Goal: Transaction & Acquisition: Book appointment/travel/reservation

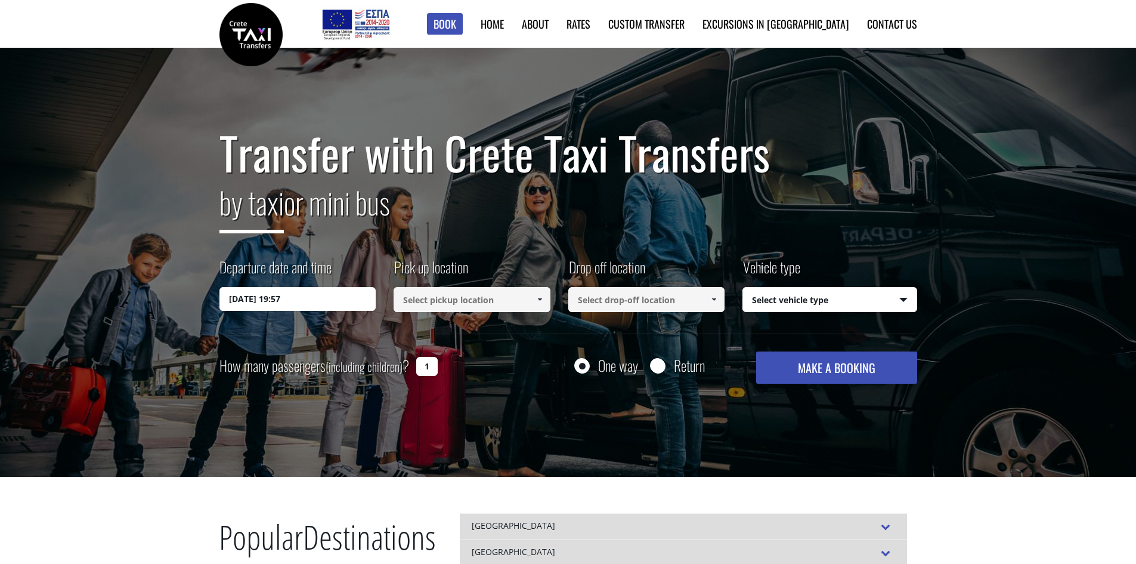
click at [423, 298] on input at bounding box center [472, 299] width 157 height 25
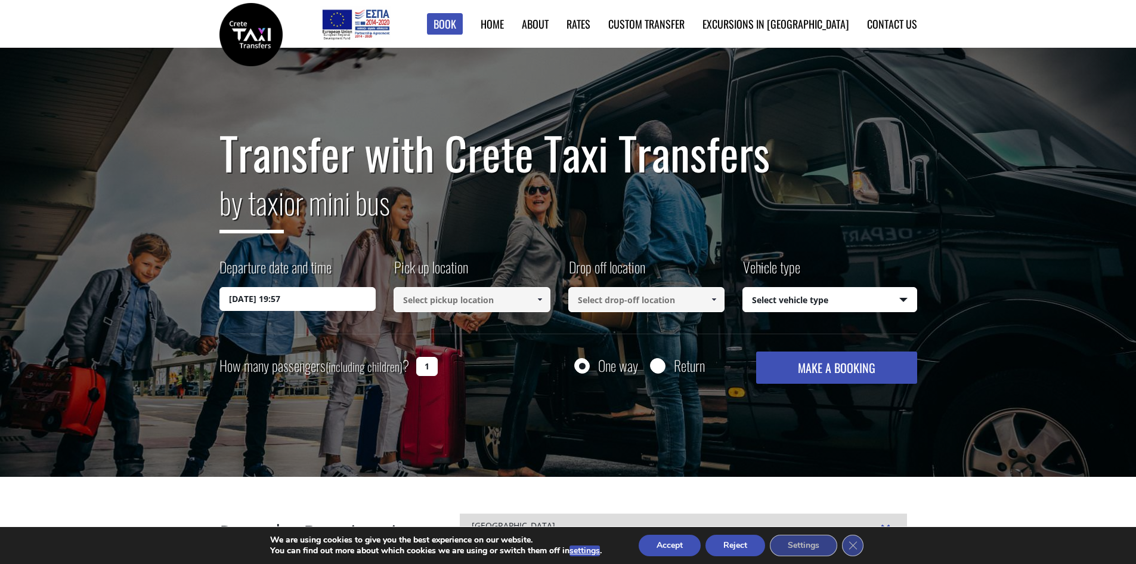
click at [540, 294] on link at bounding box center [540, 299] width 20 height 25
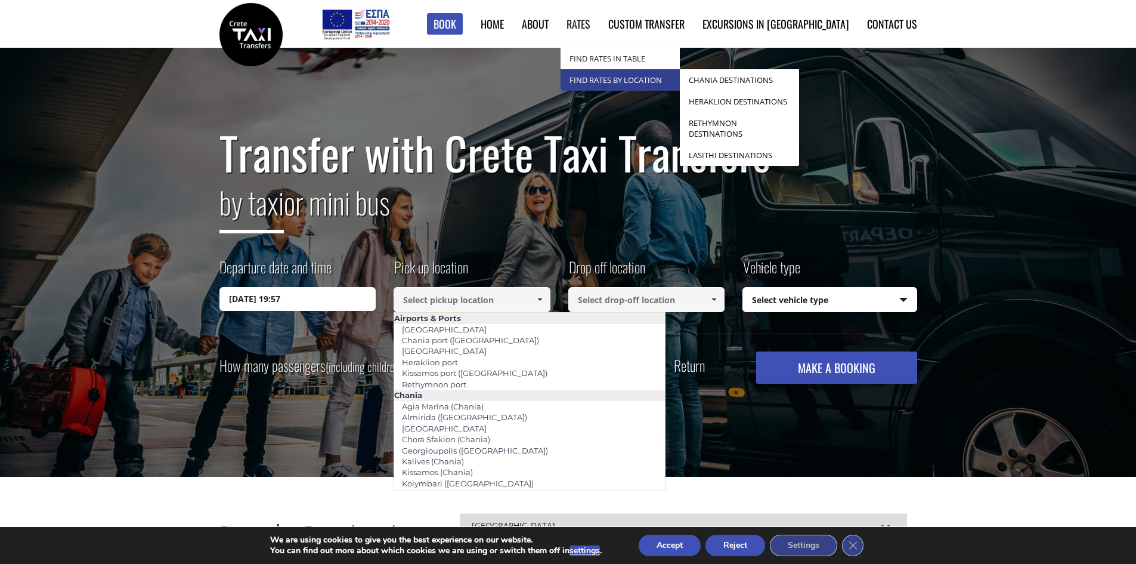
click at [637, 75] on link "Find Rates by Location" at bounding box center [620, 79] width 119 height 21
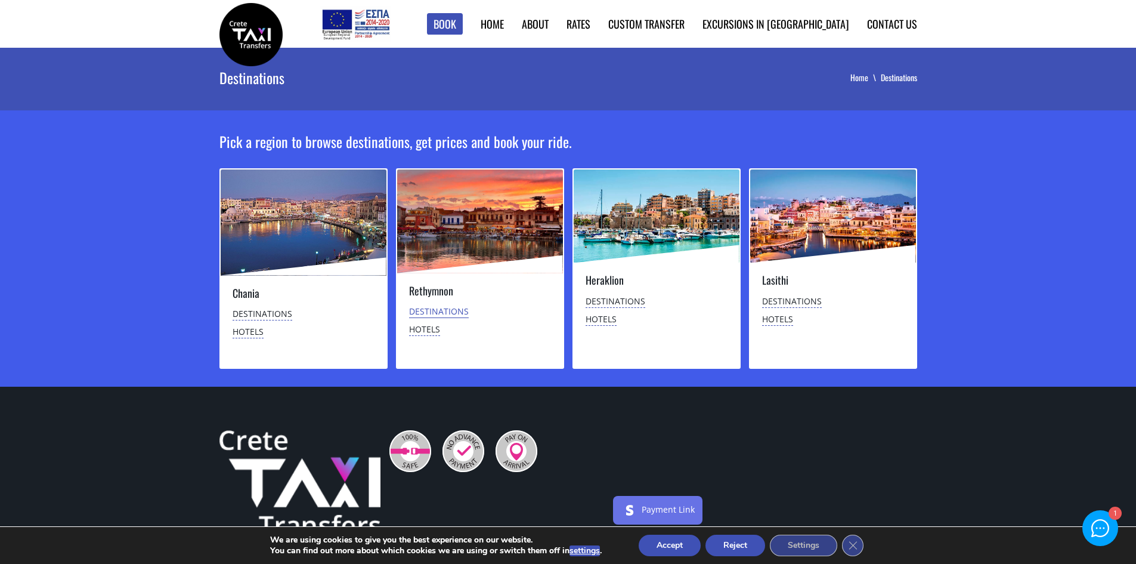
click at [456, 311] on link "Destinations" at bounding box center [439, 311] width 60 height 13
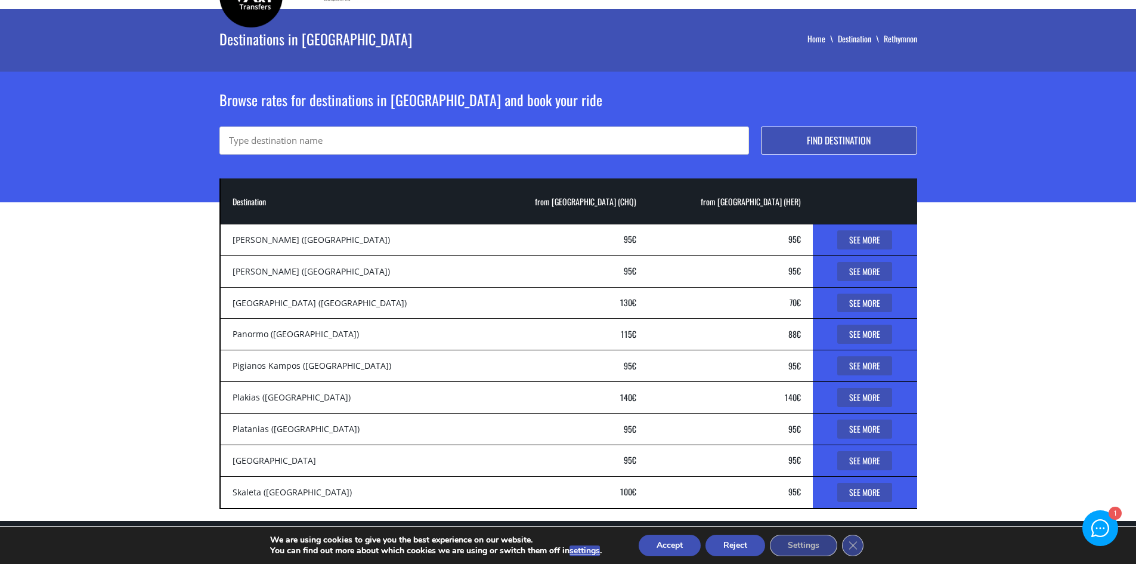
scroll to position [60, 0]
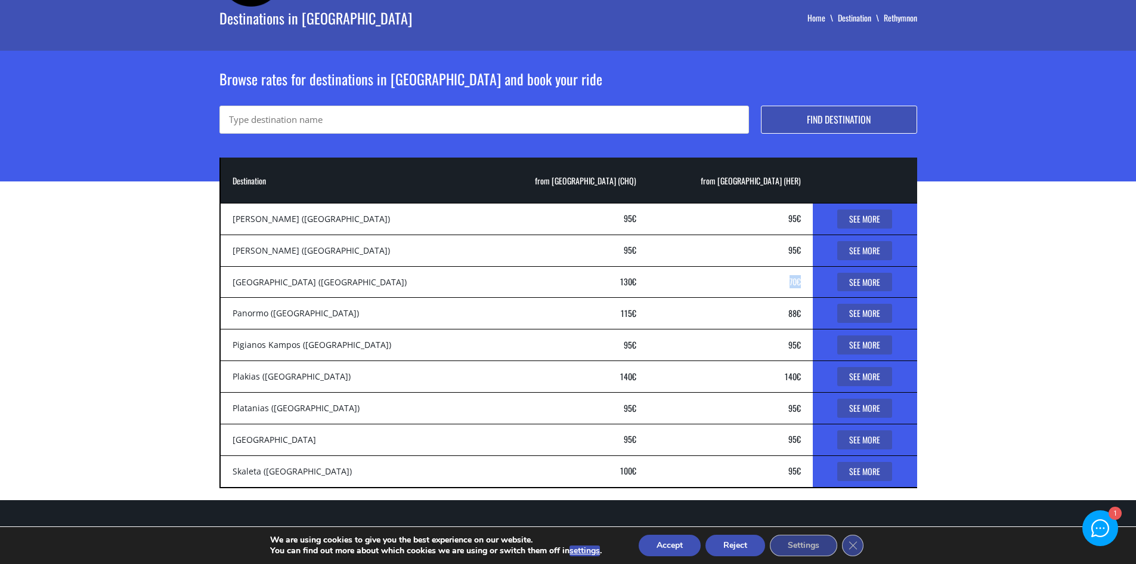
drag, startPoint x: 788, startPoint y: 284, endPoint x: 766, endPoint y: 279, distance: 22.6
click at [766, 279] on td "from Heraklion Airport (HER) 70 €" at bounding box center [730, 282] width 164 height 32
click at [766, 278] on td "from Heraklion Airport (HER) 70 €" at bounding box center [730, 282] width 164 height 32
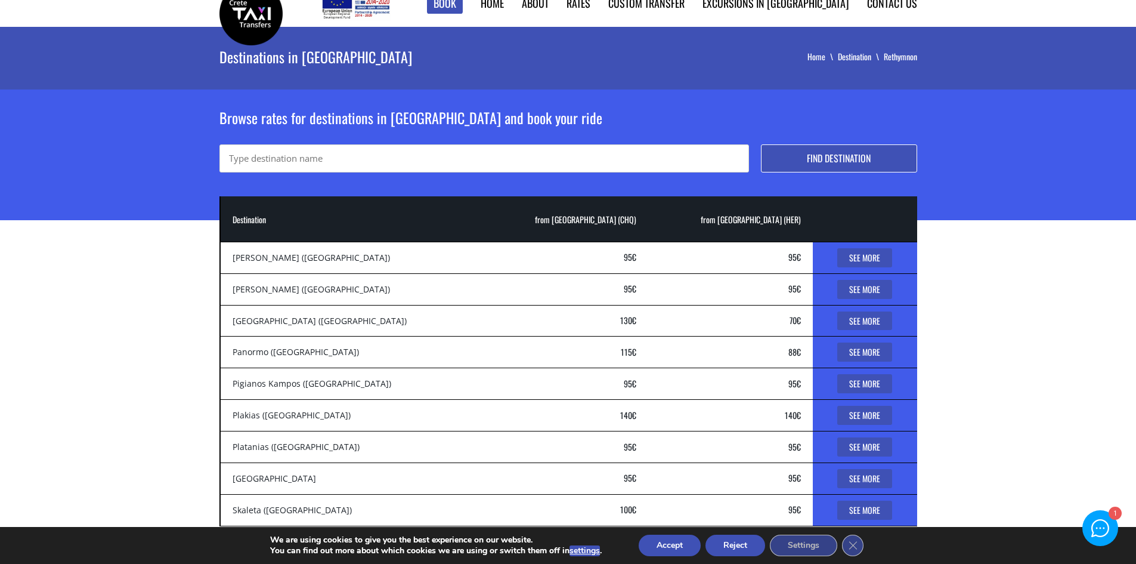
scroll to position [0, 0]
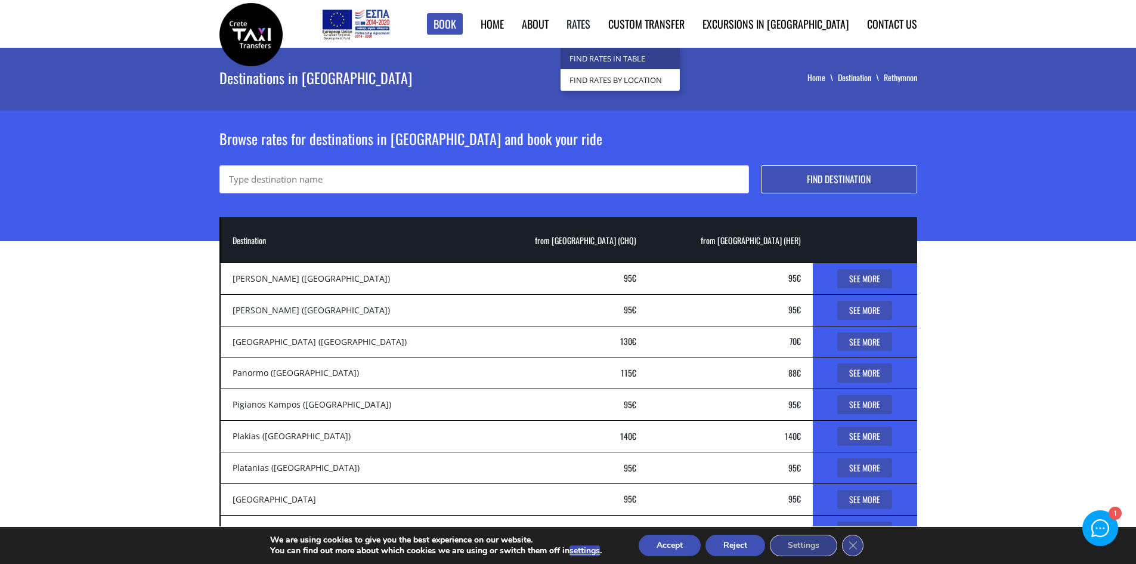
click at [641, 52] on link "Find Rates in Table" at bounding box center [620, 58] width 119 height 21
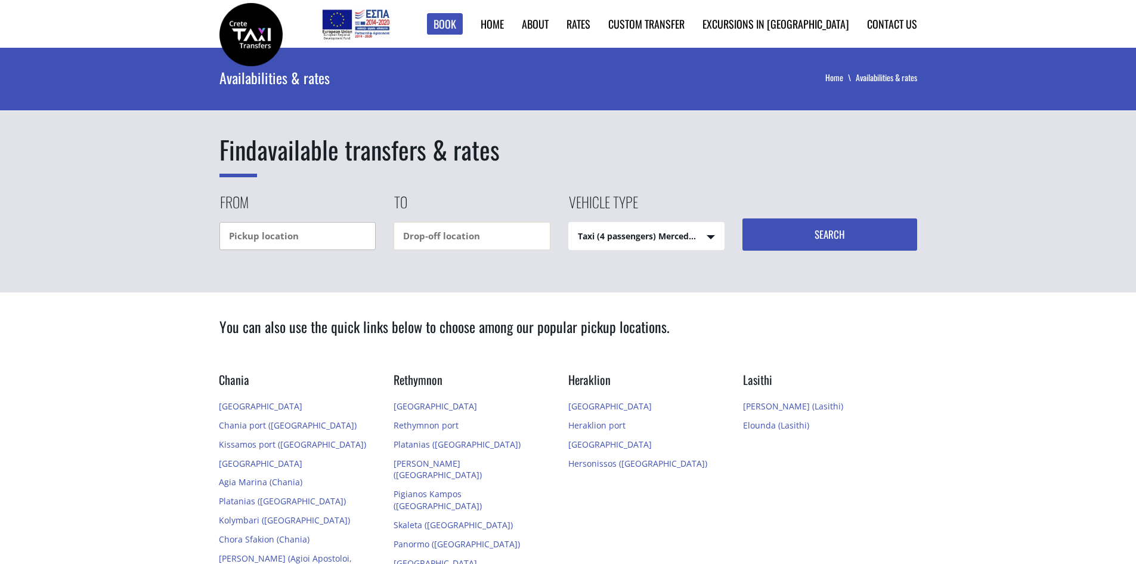
click at [355, 233] on input "text" at bounding box center [297, 236] width 157 height 28
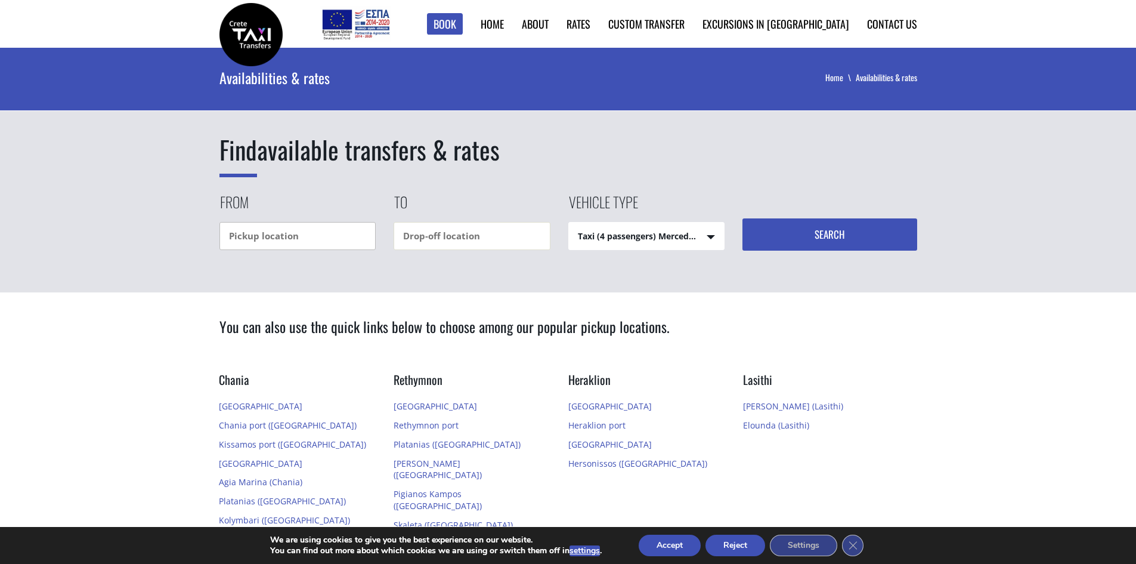
click at [339, 228] on input "text" at bounding box center [297, 236] width 157 height 28
type input "Irakleon"
click at [742, 218] on button "Search" at bounding box center [829, 234] width 175 height 32
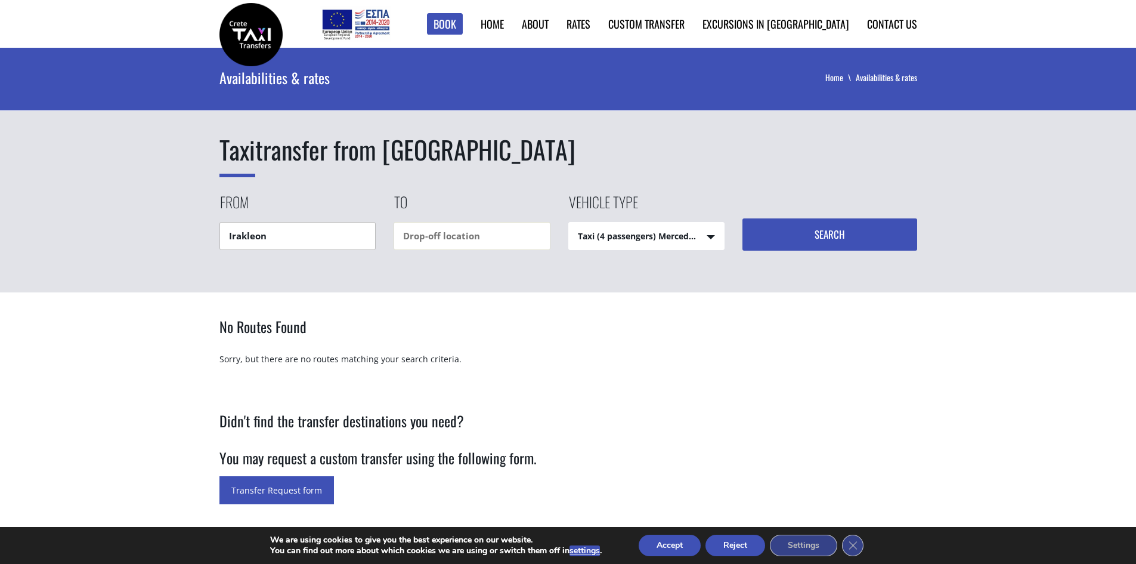
click at [323, 242] on input "Irakleon" at bounding box center [297, 236] width 157 height 28
type input "I"
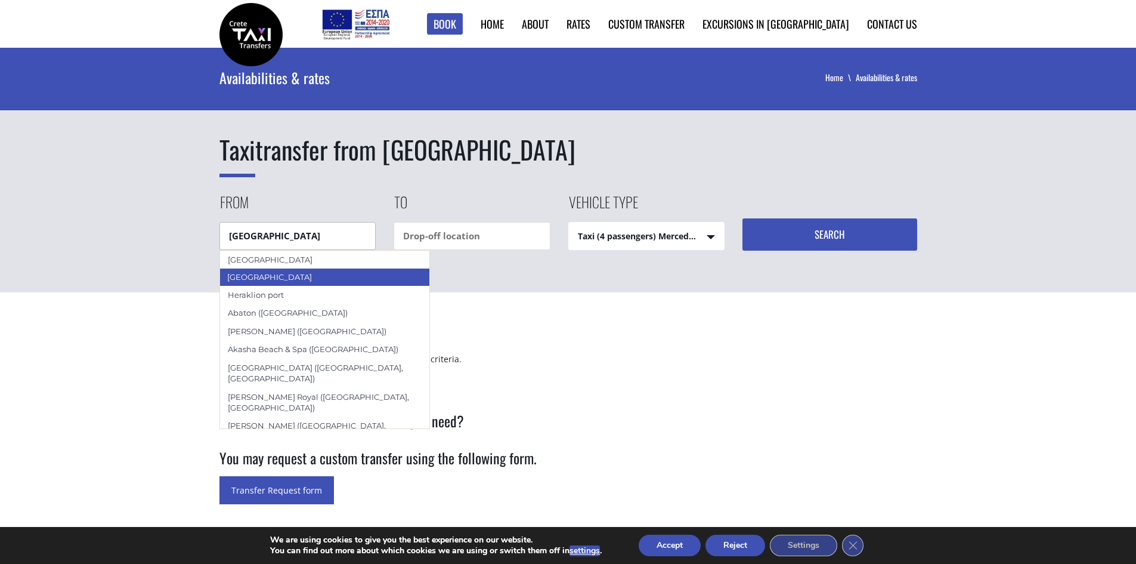
click at [270, 273] on div "[GEOGRAPHIC_DATA]" at bounding box center [324, 277] width 211 height 18
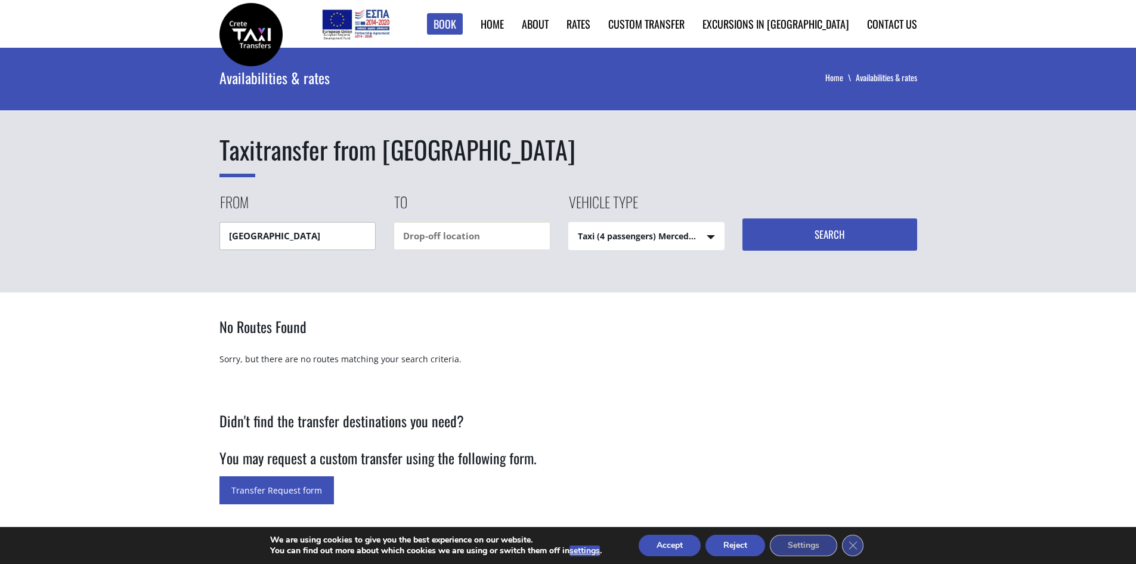
type input "[GEOGRAPHIC_DATA]"
click at [440, 240] on input "text" at bounding box center [472, 236] width 157 height 28
type input "L"
type input "G"
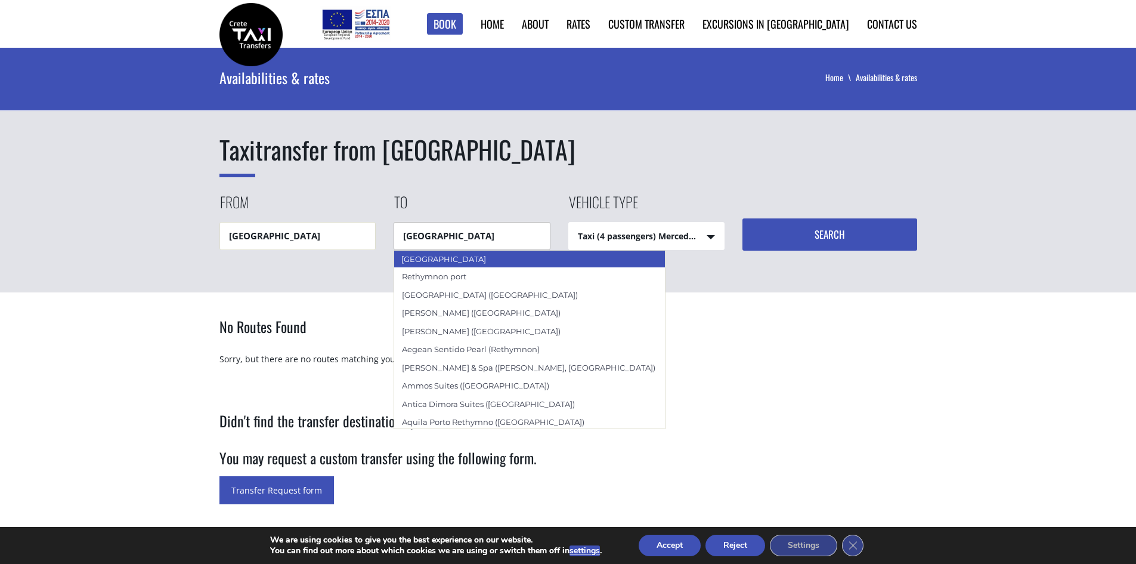
click at [481, 258] on div "[GEOGRAPHIC_DATA]" at bounding box center [530, 259] width 272 height 18
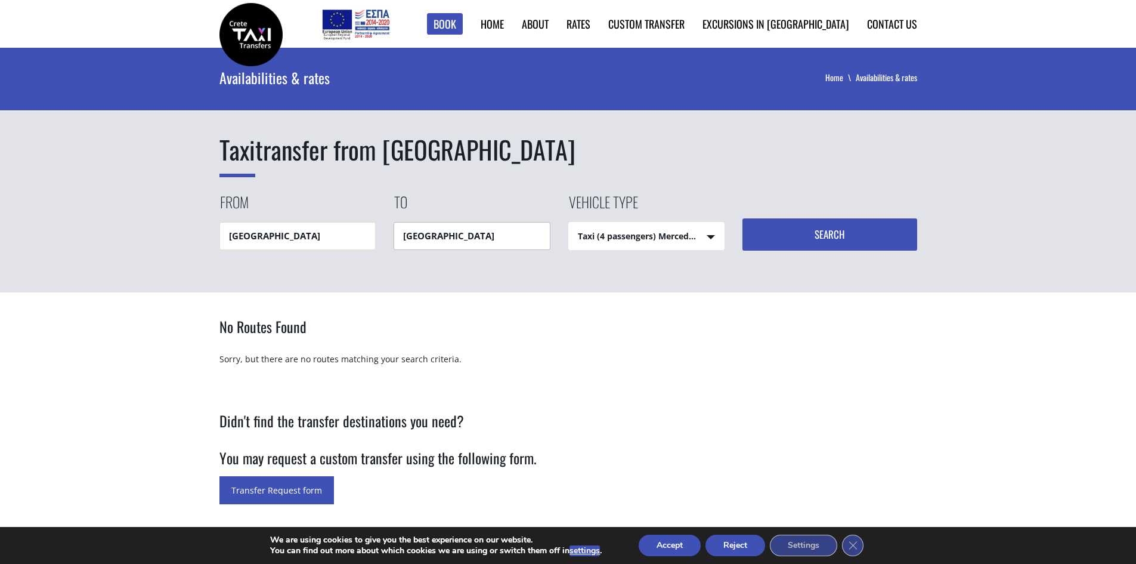
type input "[GEOGRAPHIC_DATA]"
click at [652, 236] on select "Taxi (4 passengers) Mercedes E Class Mini Van (7 passengers) Mercedes Vito Mini…" at bounding box center [647, 236] width 156 height 29
click at [569, 222] on select "Taxi (4 passengers) Mercedes E Class Mini Van (7 passengers) Mercedes Vito Mini…" at bounding box center [647, 236] width 156 height 29
click at [778, 240] on button "Search" at bounding box center [829, 234] width 175 height 32
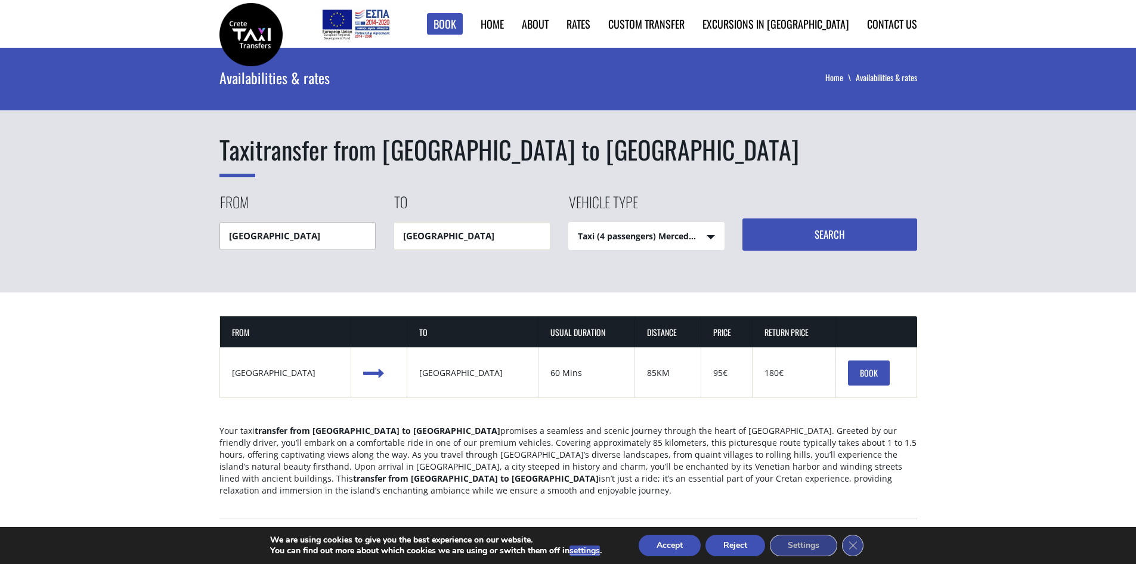
drag, startPoint x: 315, startPoint y: 352, endPoint x: 281, endPoint y: 231, distance: 125.6
click at [281, 231] on input "[GEOGRAPHIC_DATA]" at bounding box center [297, 236] width 157 height 28
drag, startPoint x: 301, startPoint y: 233, endPoint x: 213, endPoint y: 234, distance: 87.1
click at [213, 234] on div "Taxi transfer from Heraklion city to Rethymnon city From Heraklion city To Reth…" at bounding box center [568, 170] width 1136 height 244
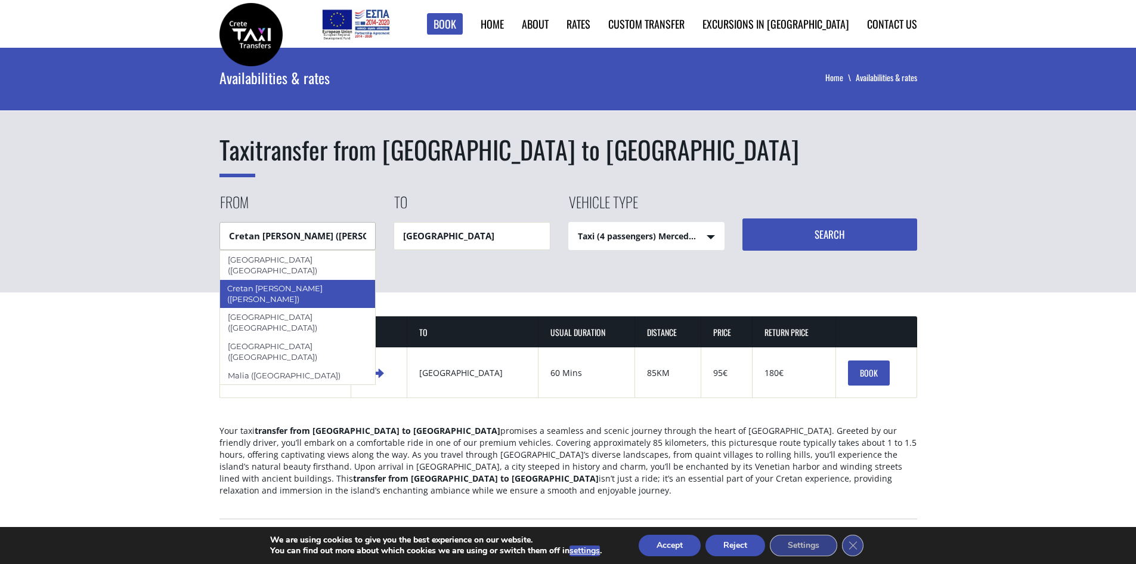
click at [311, 279] on div "Cretan Malia Park (Malia)" at bounding box center [297, 293] width 157 height 29
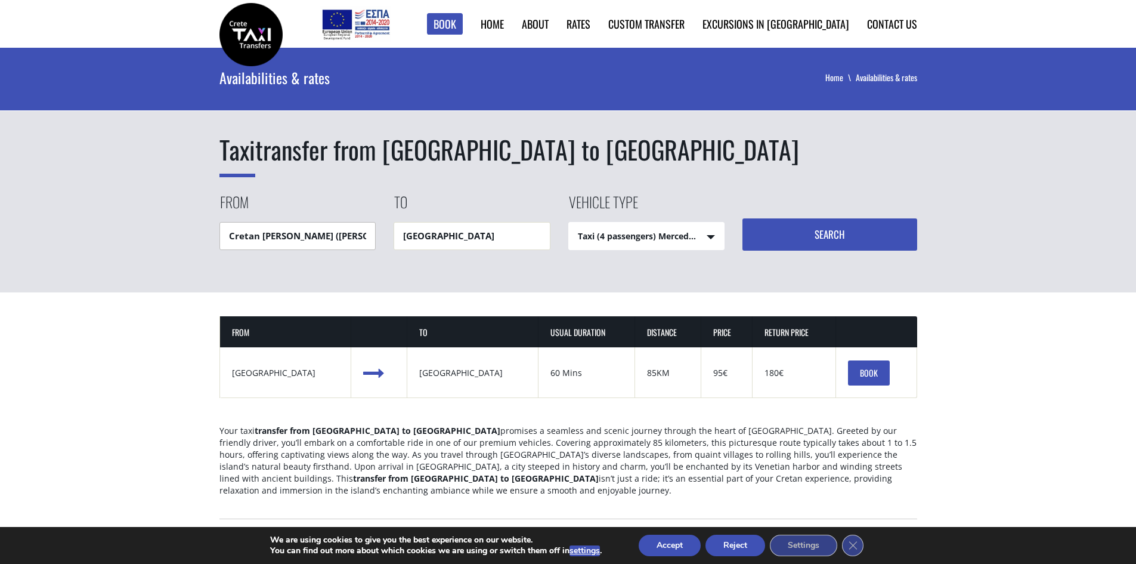
type input "Cretan Malia Park (Malia)"
click at [509, 234] on input "Rethymnon city" at bounding box center [472, 236] width 157 height 28
drag, startPoint x: 515, startPoint y: 237, endPoint x: 384, endPoint y: 223, distance: 131.9
click at [385, 223] on div "From Cretan Malia Park (Malia) To Rethymnon city Vehicle type Taxi (4 passenger…" at bounding box center [568, 220] width 698 height 59
type input "P"
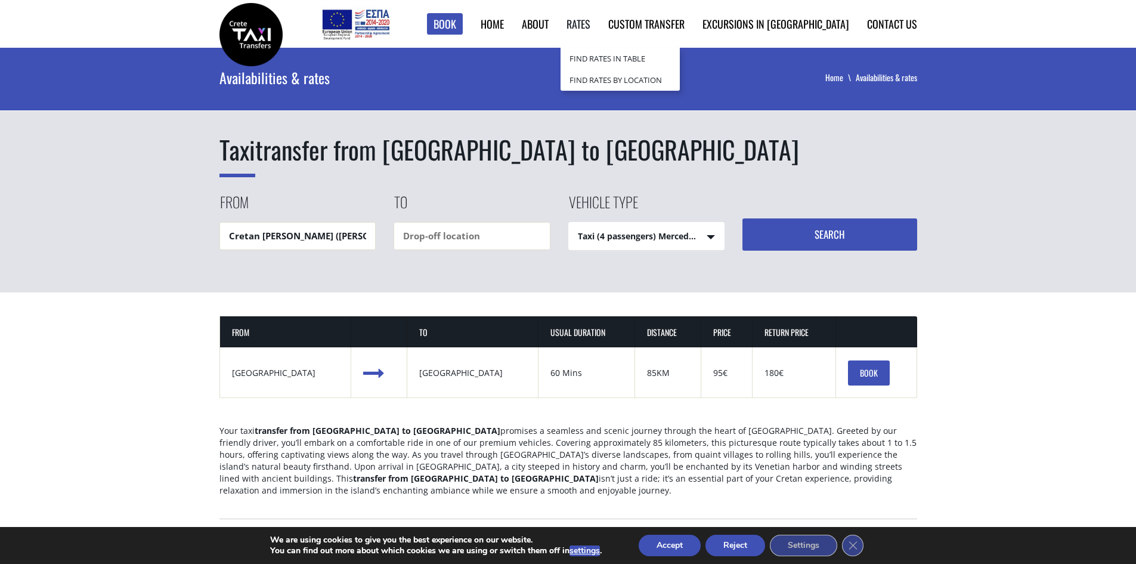
click at [590, 21] on link "Rates" at bounding box center [579, 24] width 24 height 16
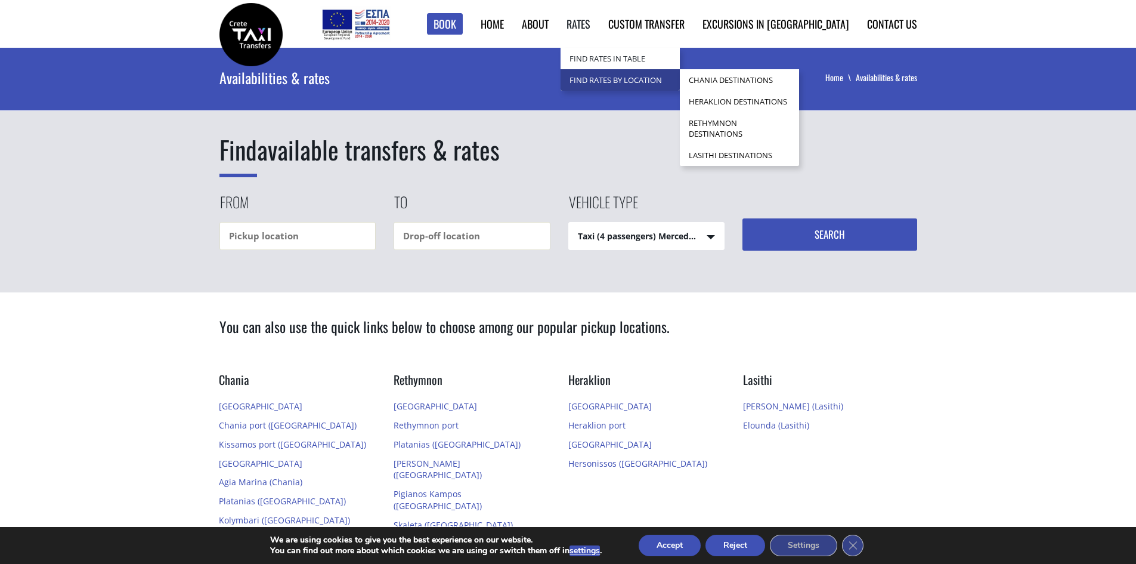
click at [652, 76] on link "Find Rates by Location" at bounding box center [620, 79] width 119 height 21
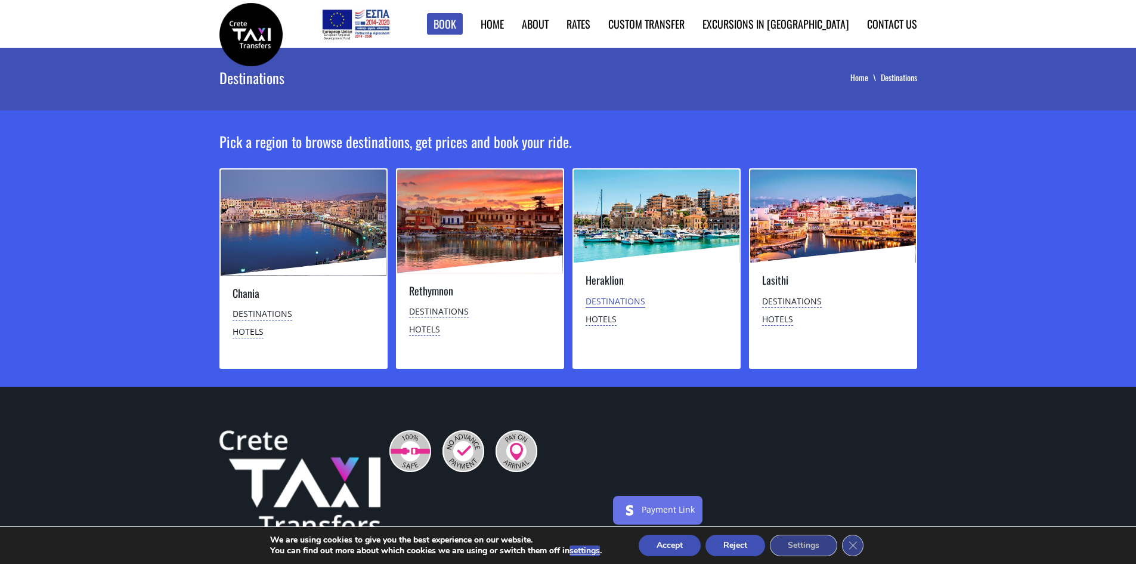
click at [614, 301] on link "Destinations" at bounding box center [616, 301] width 60 height 13
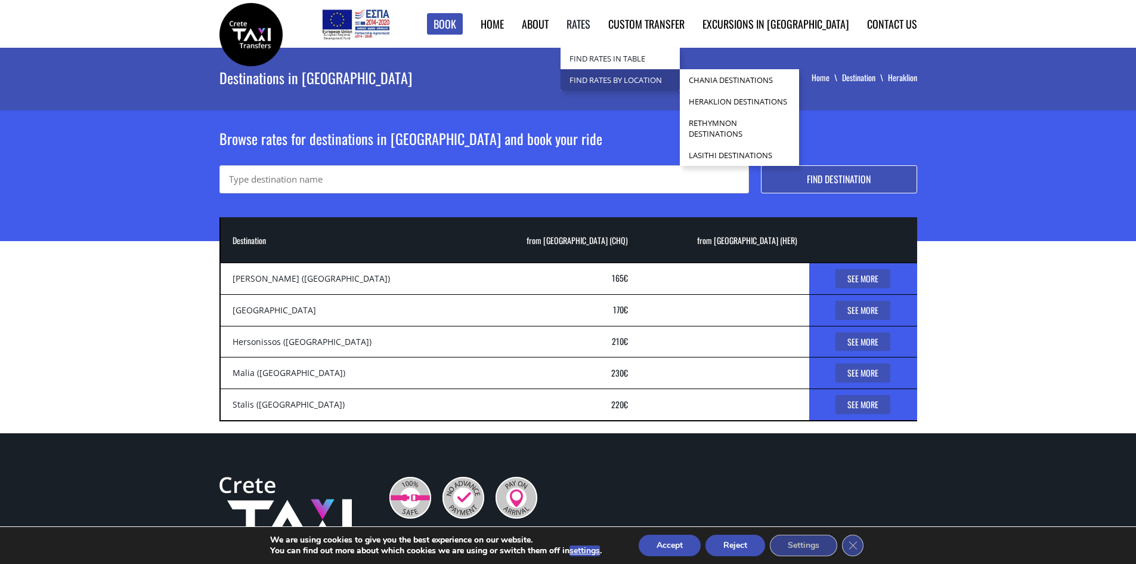
click at [639, 86] on link "Find Rates by Location" at bounding box center [620, 79] width 119 height 21
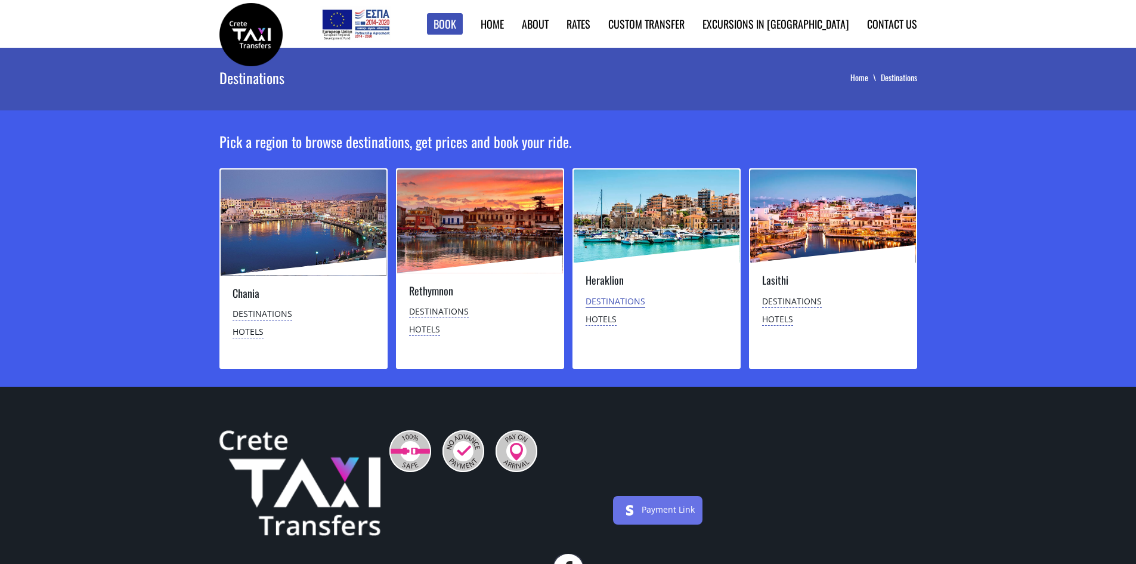
click at [634, 300] on link "Destinations" at bounding box center [616, 301] width 60 height 13
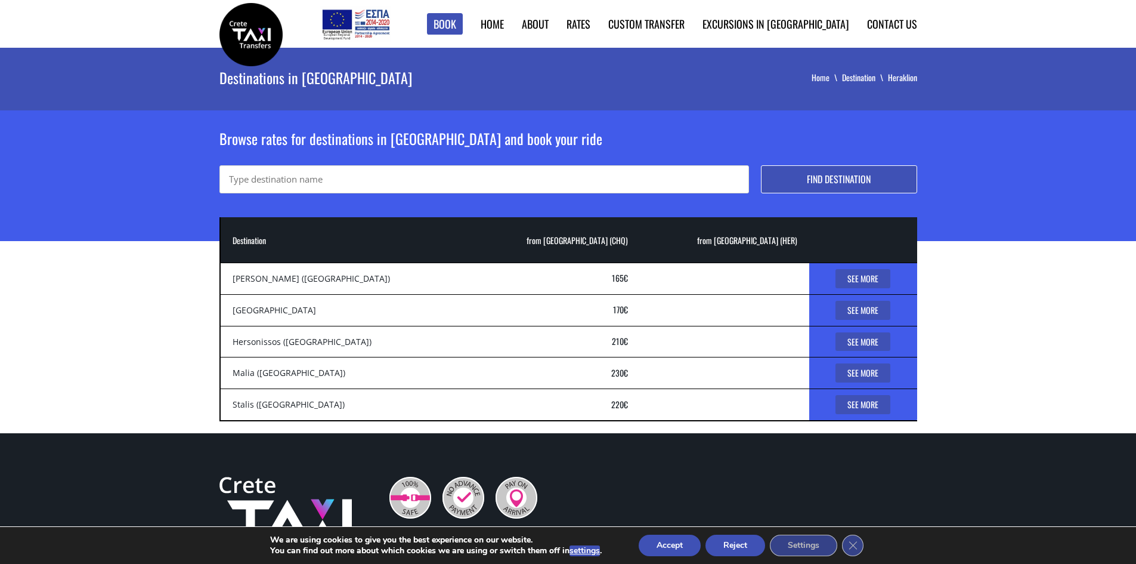
click at [611, 370] on bdi "230 €" at bounding box center [619, 372] width 17 height 13
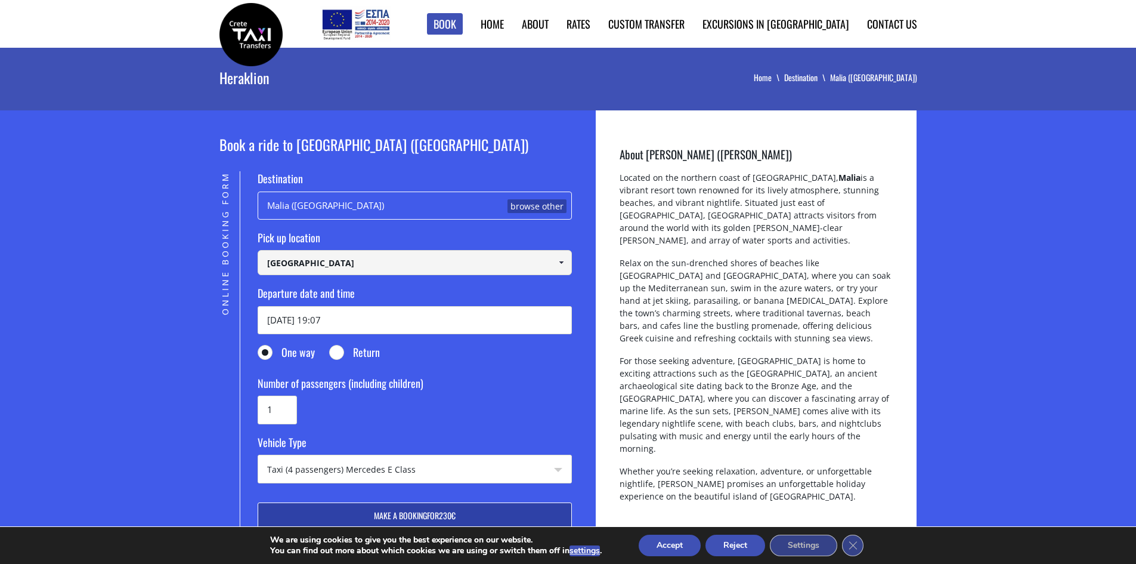
click at [486, 264] on input "Chania airport" at bounding box center [415, 262] width 314 height 25
click at [559, 259] on span at bounding box center [561, 263] width 10 height 10
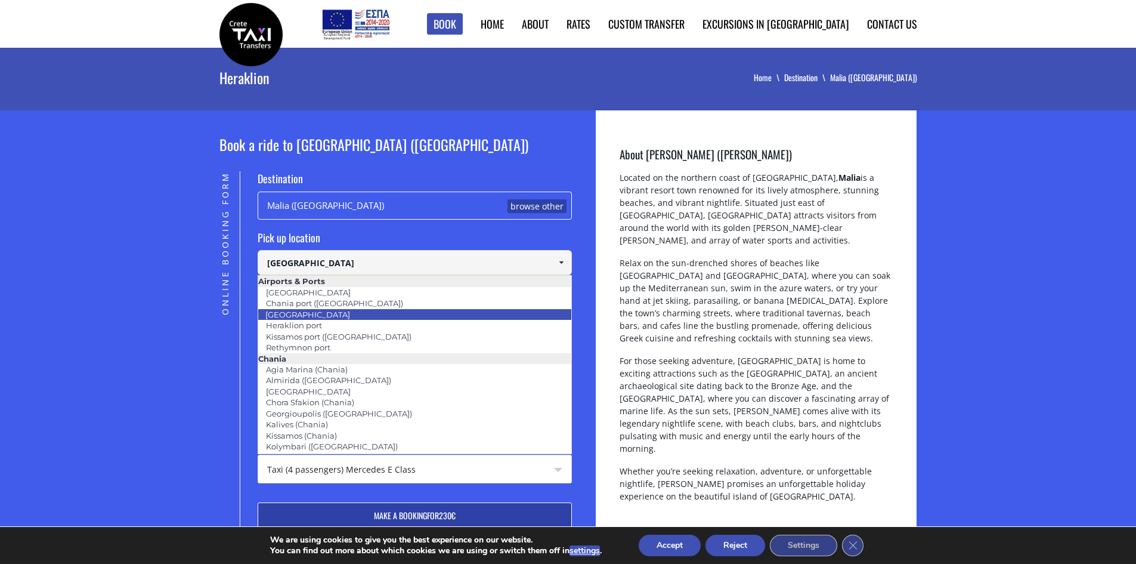
click at [332, 312] on link "Heraklion airport" at bounding box center [308, 314] width 100 height 17
type input "Heraklion airport"
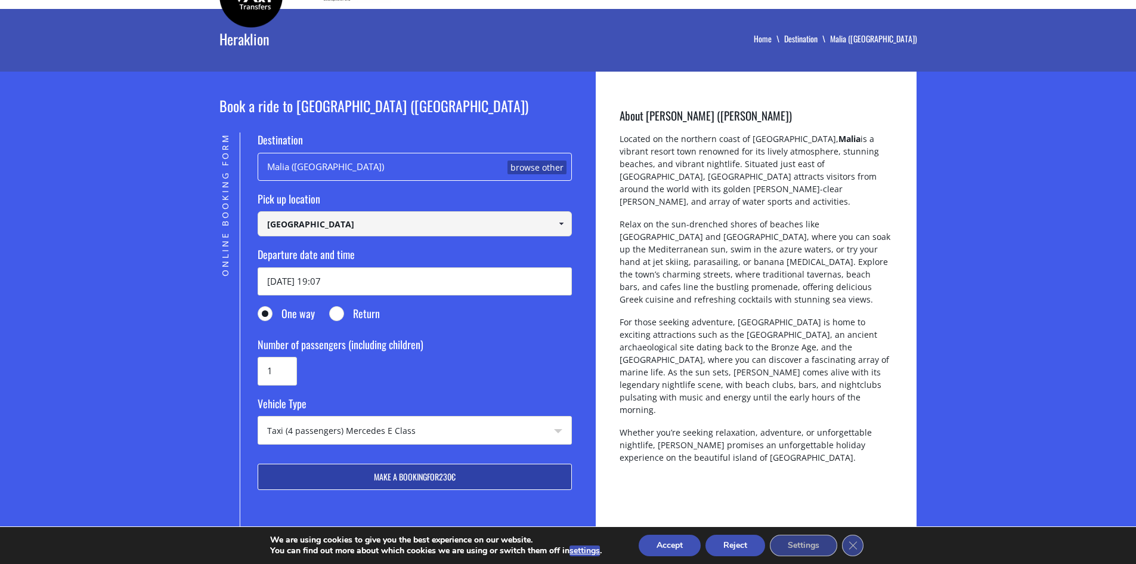
scroll to position [60, 0]
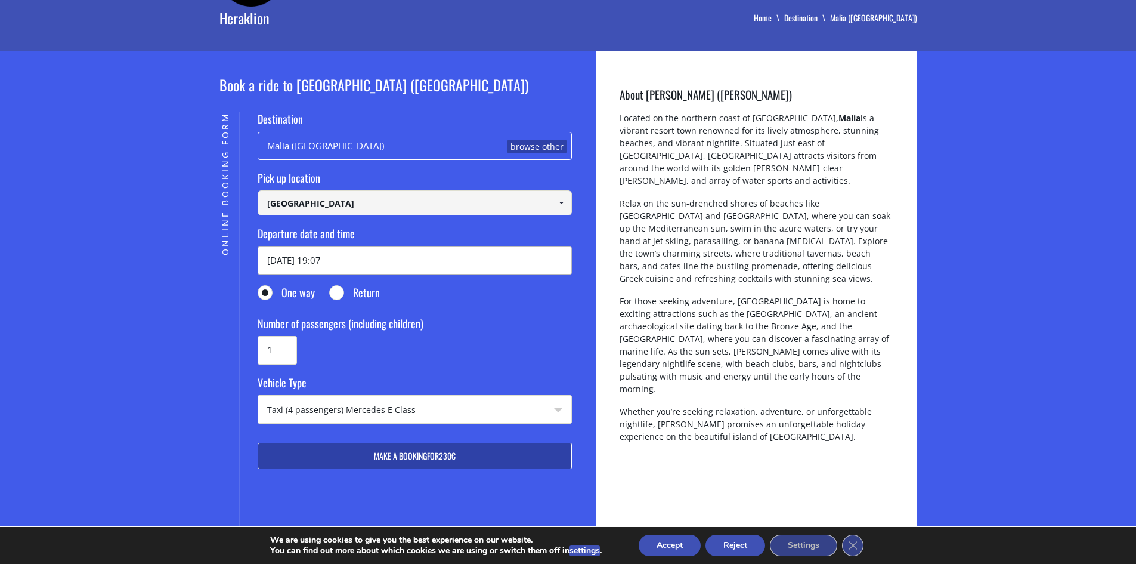
click at [283, 267] on input "15/10/2025 19:07" at bounding box center [415, 260] width 314 height 28
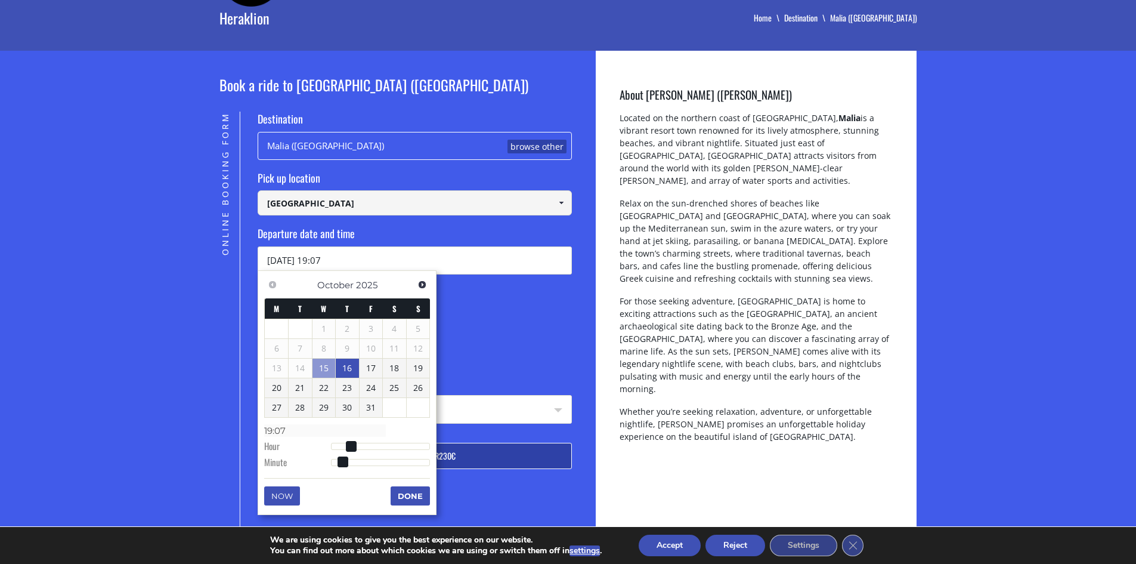
click at [345, 367] on link "16" at bounding box center [347, 367] width 23 height 19
type input "16/10/2025 19:07"
click at [398, 503] on button "Done" at bounding box center [410, 496] width 39 height 19
